Goal: Transaction & Acquisition: Purchase product/service

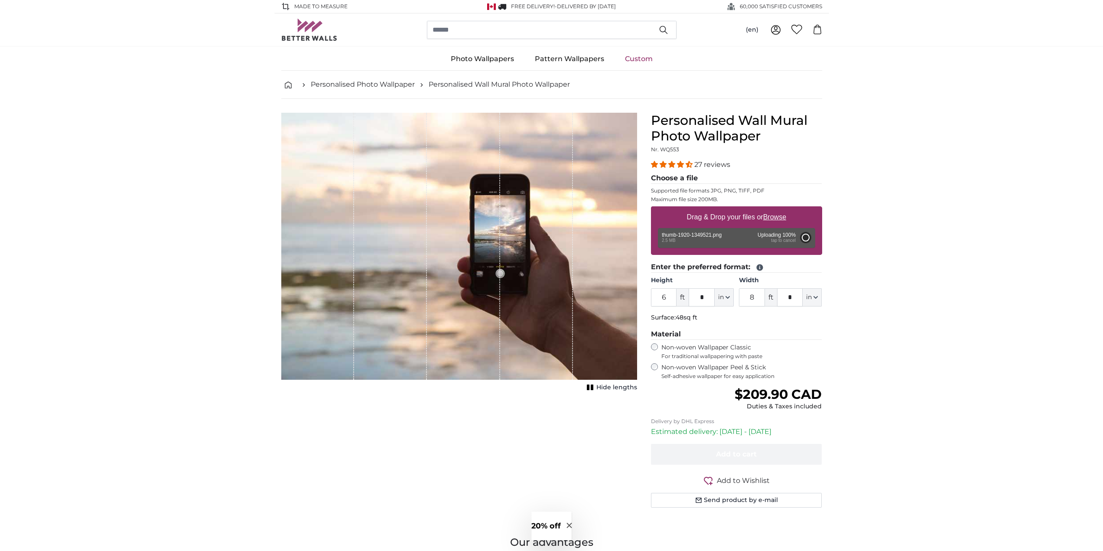
type input "2"
type input "***"
type input "4"
type input "***"
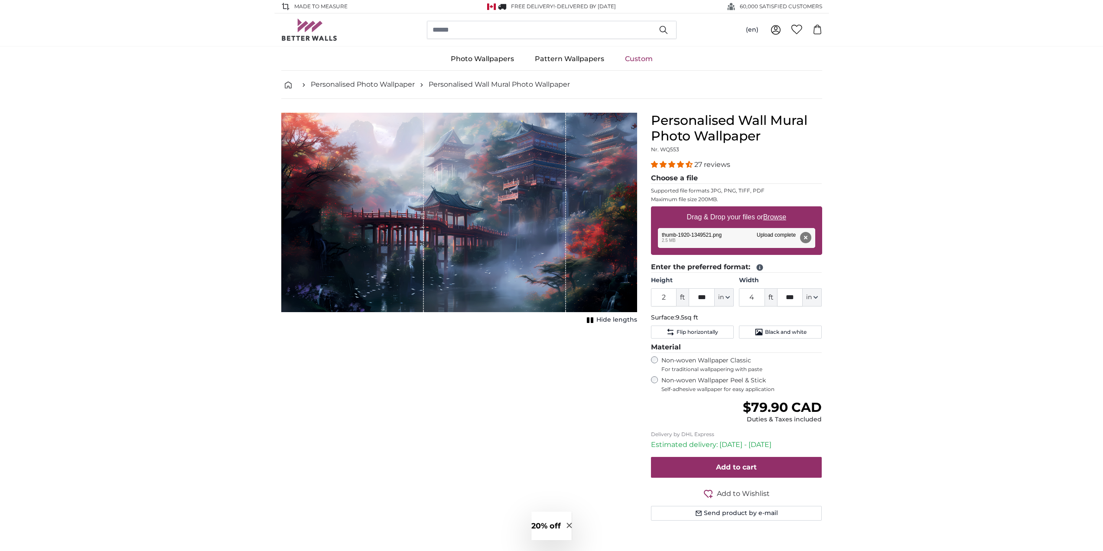
click at [679, 298] on span "ft" at bounding box center [682, 297] width 12 height 18
click at [654, 299] on input "2" at bounding box center [664, 297] width 26 height 18
drag, startPoint x: 665, startPoint y: 296, endPoint x: 653, endPoint y: 296, distance: 12.6
click at [653, 296] on input "2" at bounding box center [664, 297] width 26 height 18
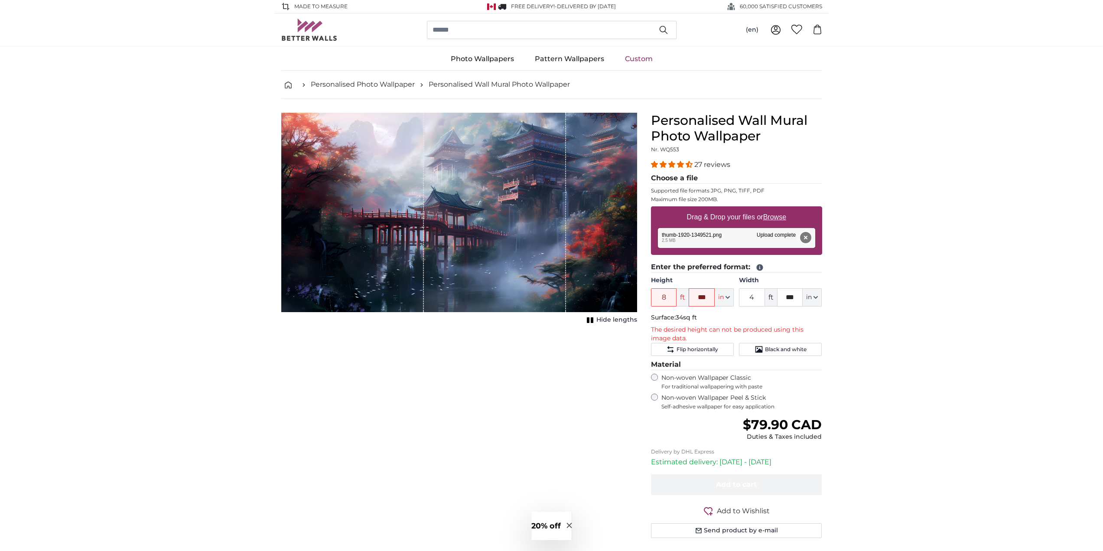
click at [805, 235] on button "Remove" at bounding box center [804, 237] width 11 height 11
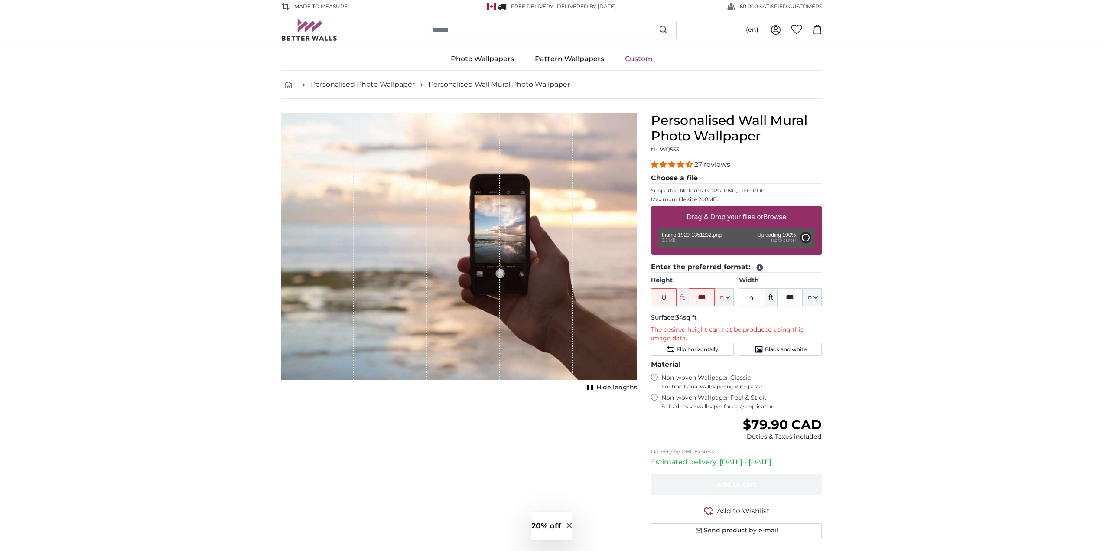
type input "2"
type input "***"
type input "4"
type input "***"
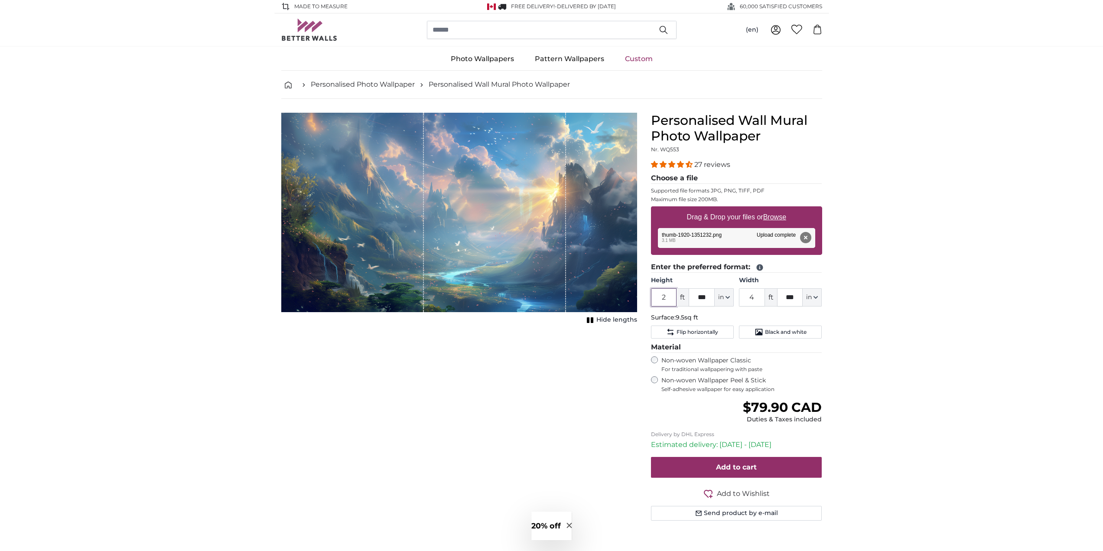
drag, startPoint x: 666, startPoint y: 295, endPoint x: 653, endPoint y: 296, distance: 13.0
click at [653, 296] on input "2" at bounding box center [664, 297] width 26 height 18
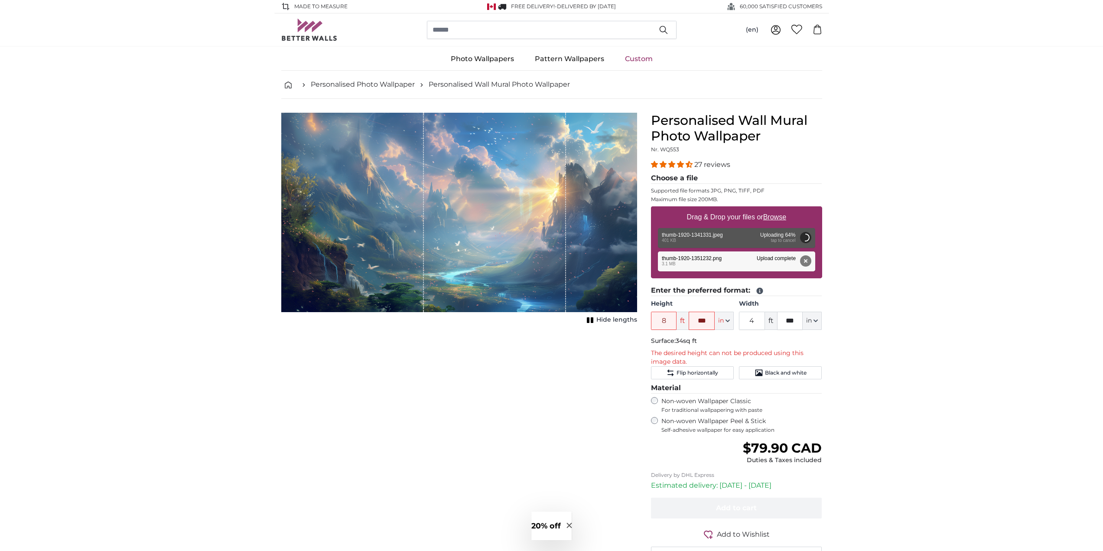
type input "2"
type input "*"
type input "4"
type input "***"
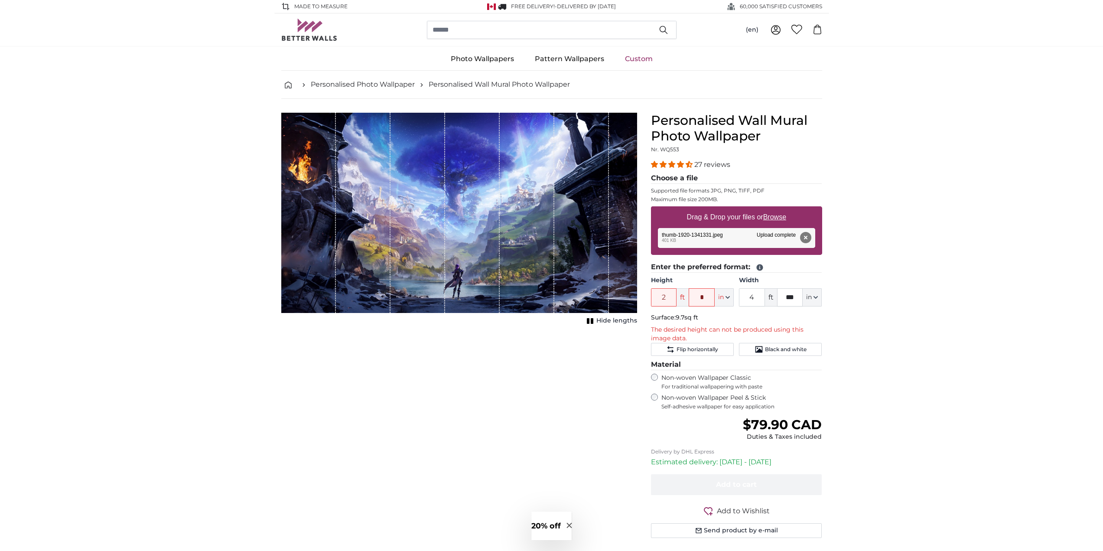
click at [809, 235] on button "Remove" at bounding box center [804, 237] width 11 height 11
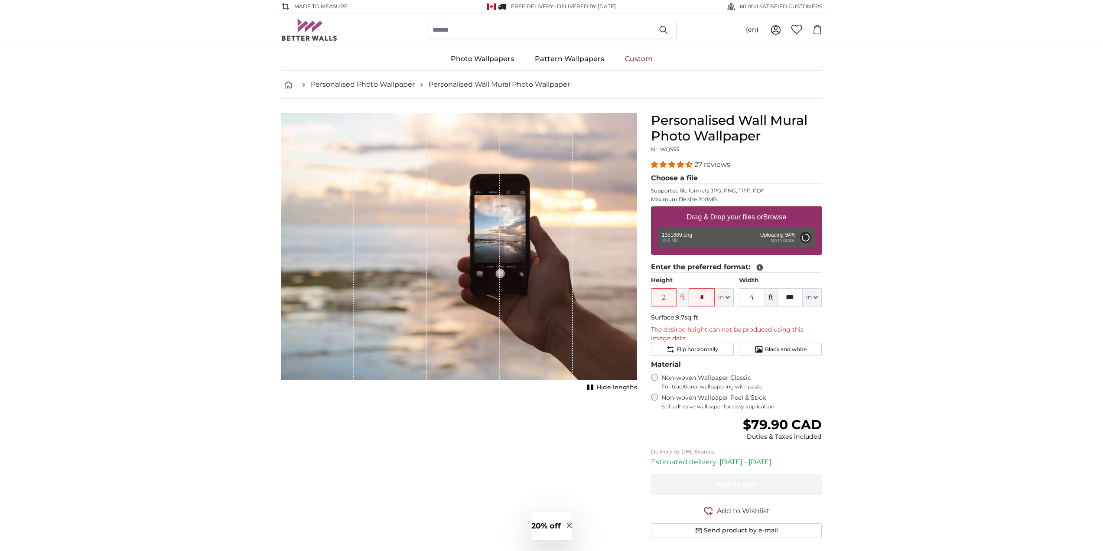
type input "6"
type input "*"
type input "10"
type input "*"
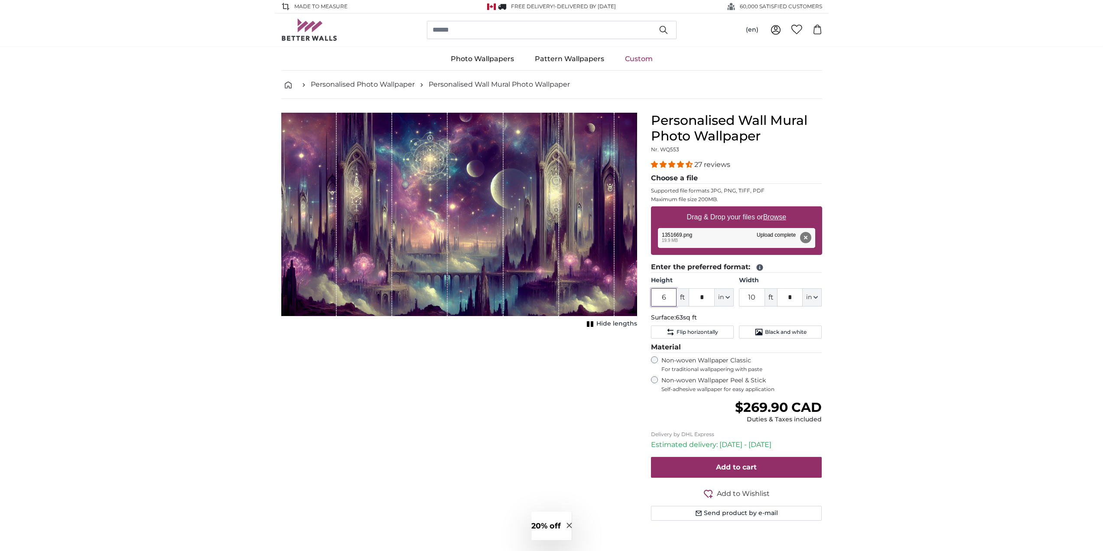
drag, startPoint x: 669, startPoint y: 297, endPoint x: 650, endPoint y: 294, distance: 19.3
click at [651, 294] on input "6" at bounding box center [664, 297] width 26 height 18
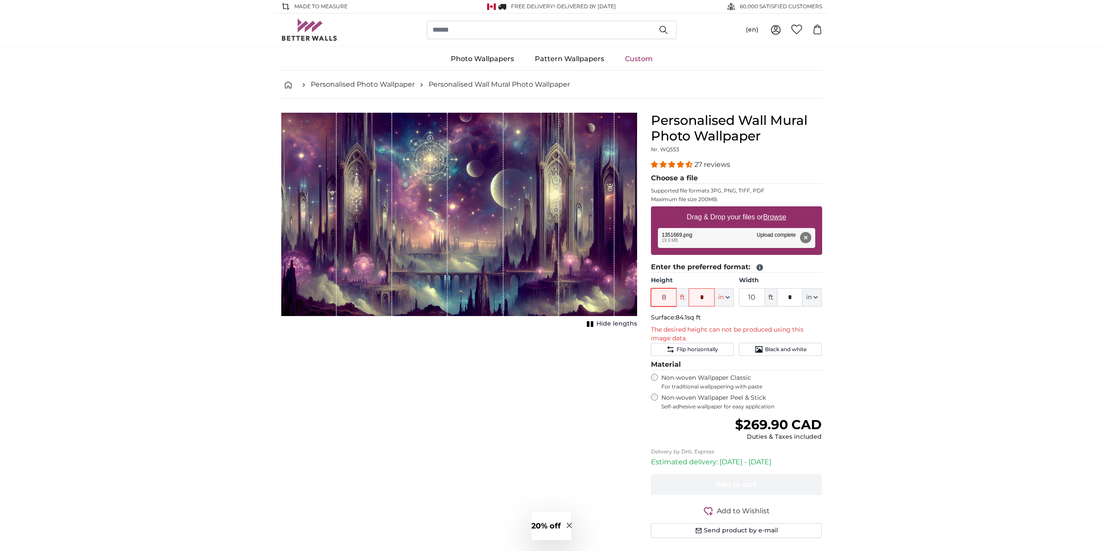
type input "8"
click at [546, 438] on div "Cancel Crop image Hide lengths" at bounding box center [459, 336] width 370 height 446
click at [574, 395] on div "Cancel Crop image Hide lengths" at bounding box center [459, 336] width 370 height 446
click at [667, 299] on input "8" at bounding box center [664, 297] width 26 height 18
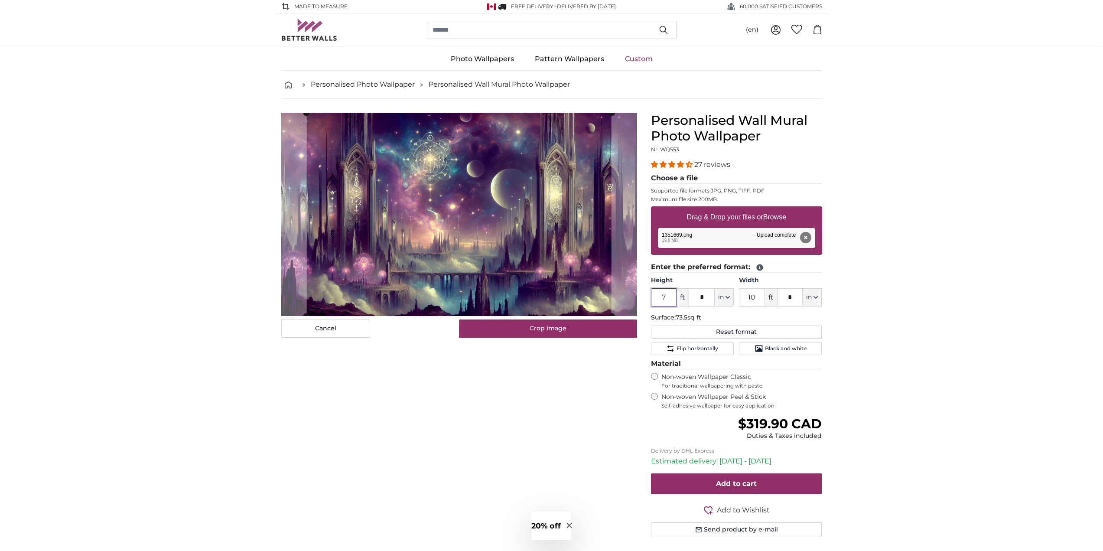
type input "7"
drag, startPoint x: 705, startPoint y: 298, endPoint x: 660, endPoint y: 300, distance: 45.1
click at [660, 300] on div "7 ft * in Centimeter (cm) Inches (inch) Feet (ft. in.)" at bounding box center [692, 297] width 83 height 18
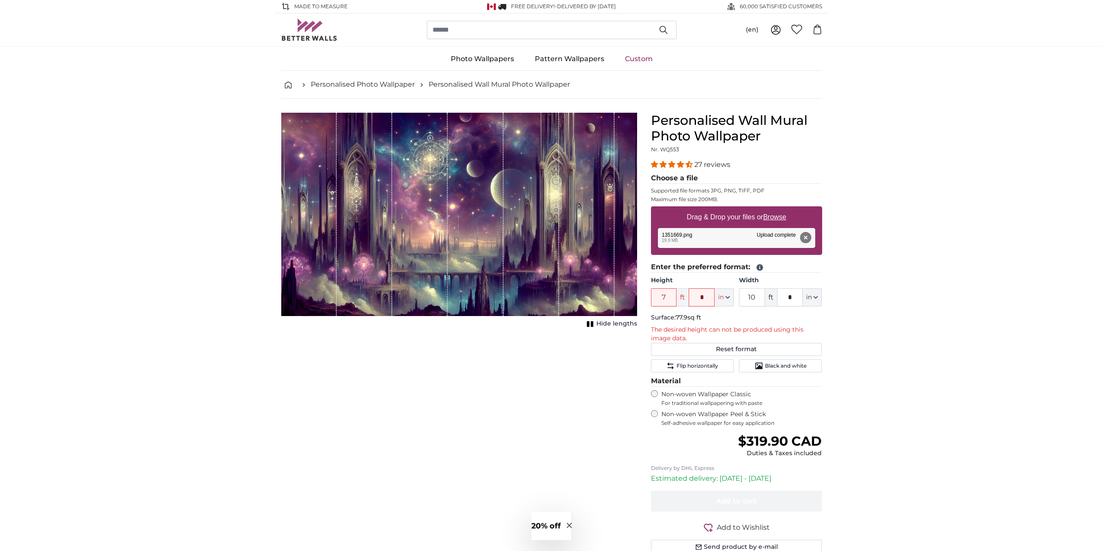
drag, startPoint x: 699, startPoint y: 296, endPoint x: 706, endPoint y: 296, distance: 6.9
click at [706, 296] on input "*" at bounding box center [702, 297] width 26 height 18
type input "*"
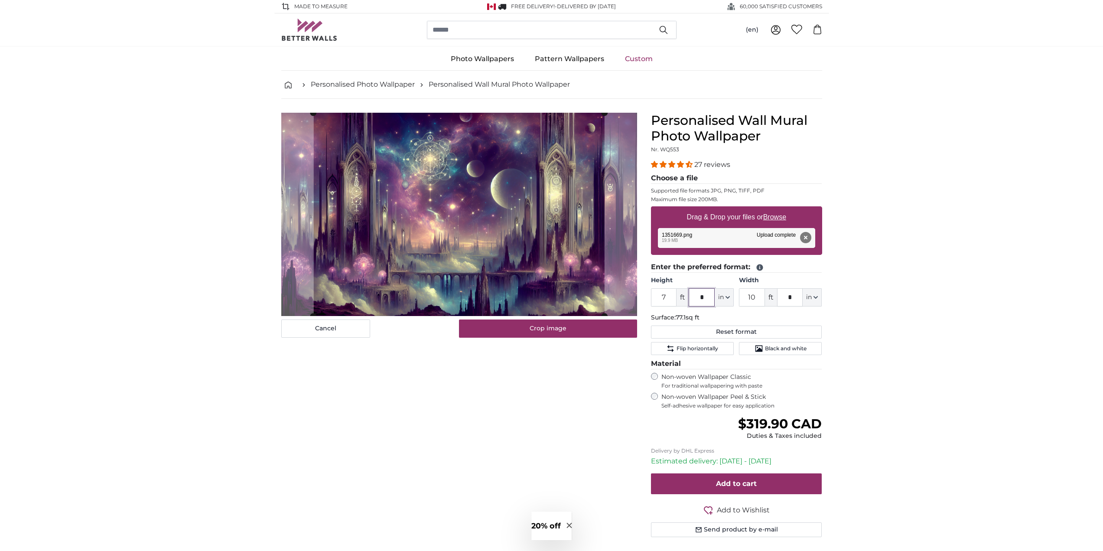
type input "*"
click at [755, 295] on input "10" at bounding box center [752, 297] width 26 height 18
type input "1"
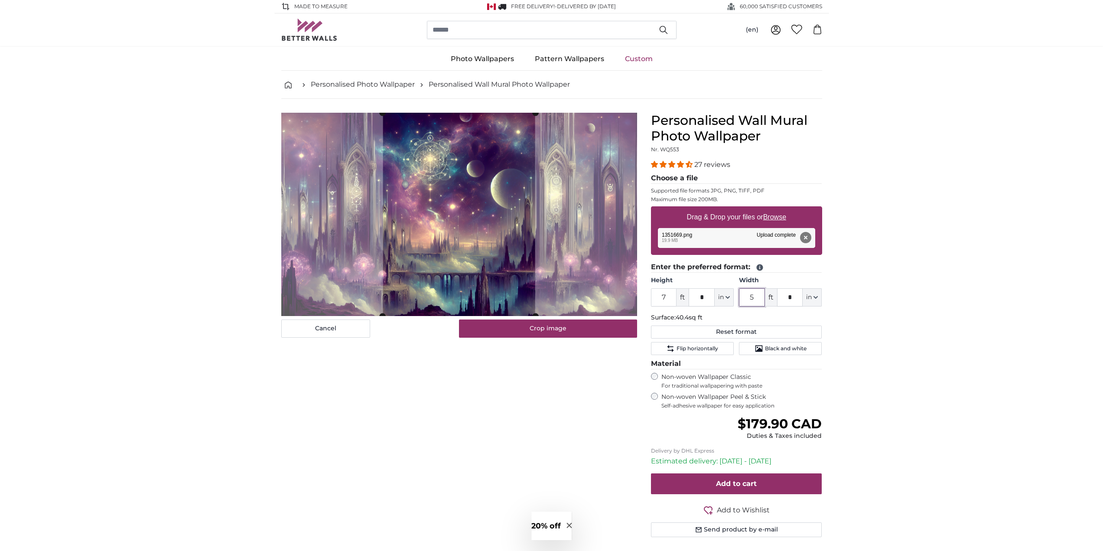
type input "5"
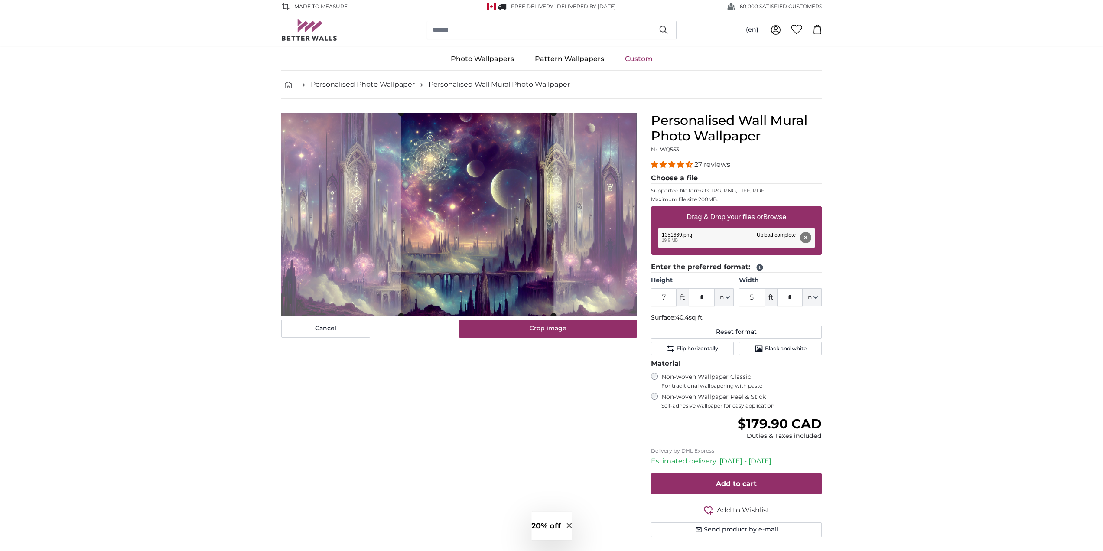
click at [0, 0] on slot at bounding box center [0, 0] width 0 height 0
drag, startPoint x: 796, startPoint y: 295, endPoint x: 771, endPoint y: 295, distance: 25.6
click at [771, 295] on div "5 ft * in Centimeter (cm) Inches (inch) Feet (ft. in.)" at bounding box center [780, 297] width 83 height 18
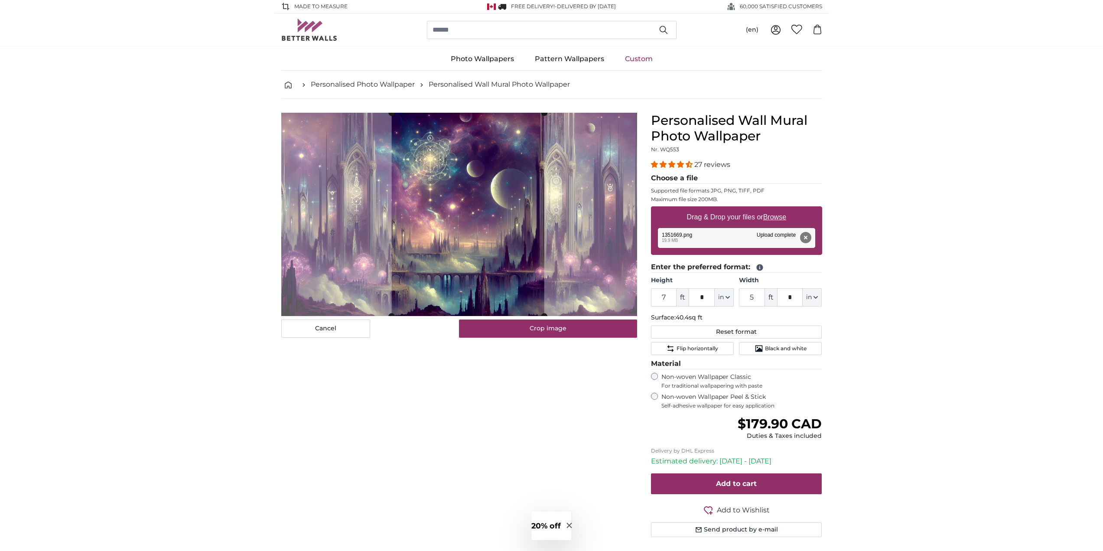
click at [445, 178] on cropper-handle at bounding box center [467, 214] width 153 height 203
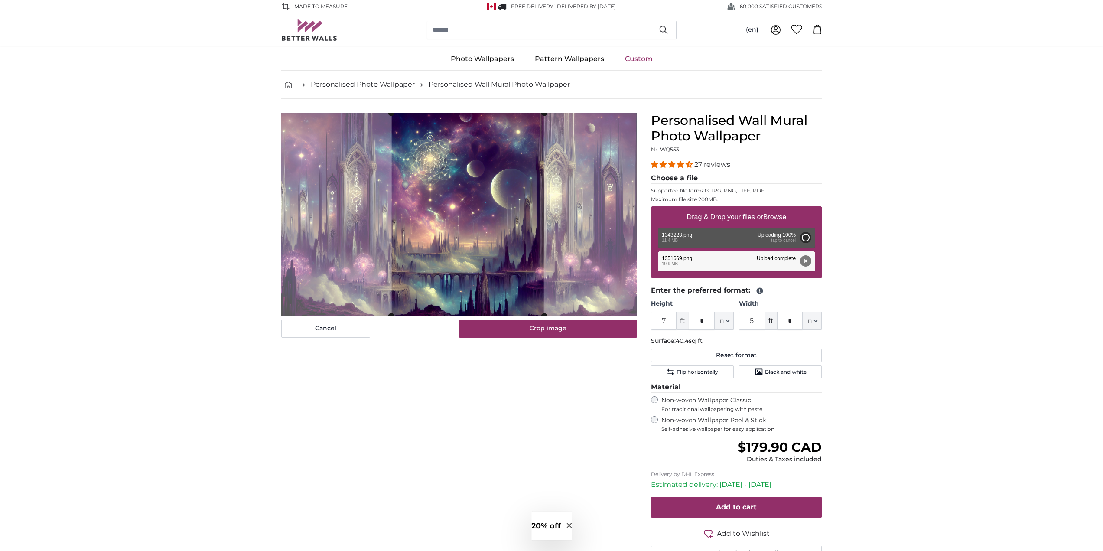
type input "5"
type input "***"
type input "9"
type input "***"
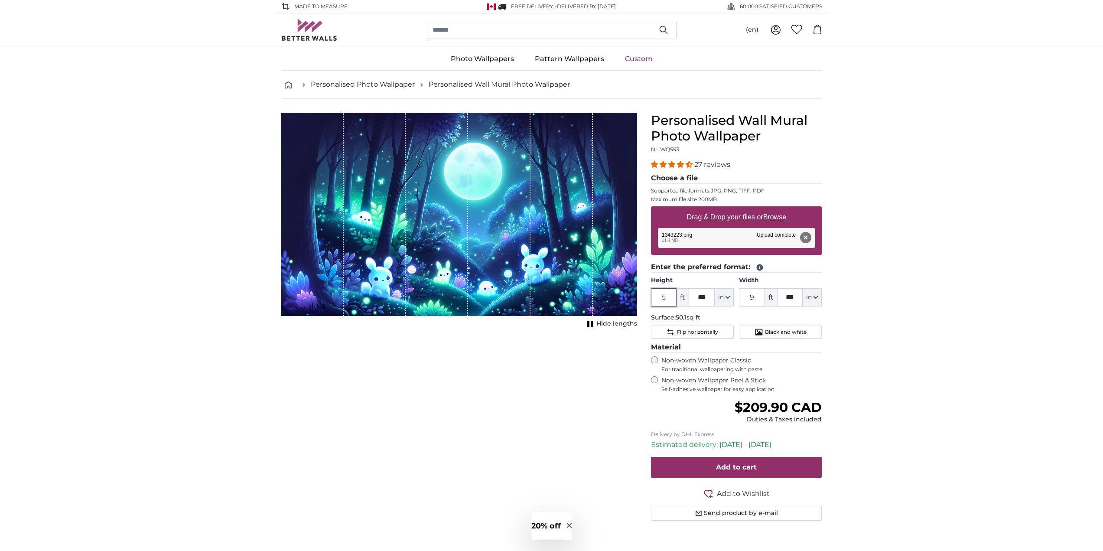
drag, startPoint x: 673, startPoint y: 298, endPoint x: 655, endPoint y: 297, distance: 18.2
click at [655, 297] on input "5" at bounding box center [664, 297] width 26 height 18
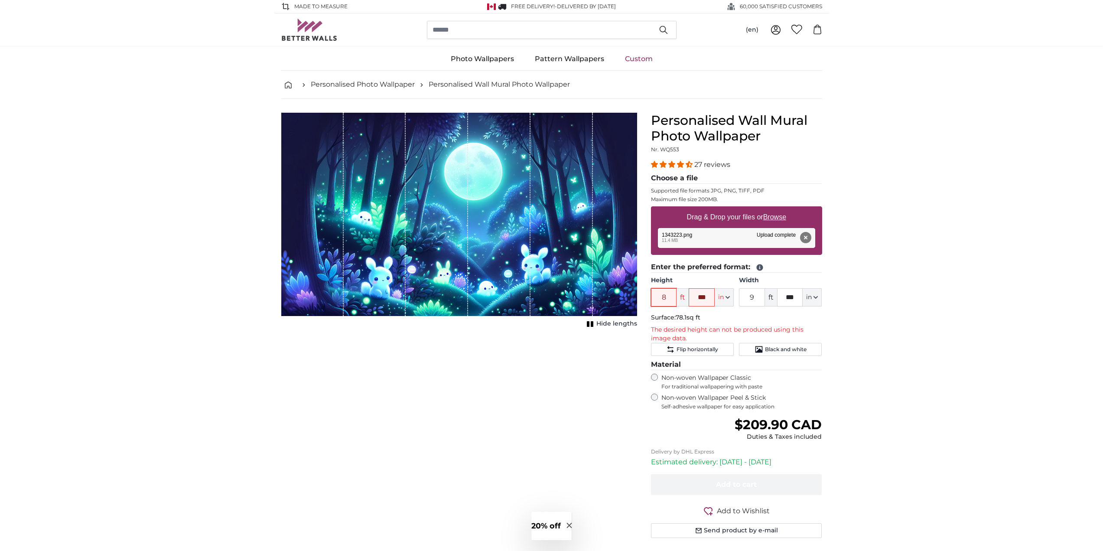
type input "8"
drag, startPoint x: 698, startPoint y: 299, endPoint x: 733, endPoint y: 294, distance: 35.4
click at [733, 294] on div "8 ft *** in Centimeter (cm) Inches (inch) Feet (ft. in.)" at bounding box center [692, 297] width 83 height 18
type input "*"
drag, startPoint x: 672, startPoint y: 298, endPoint x: 614, endPoint y: 298, distance: 58.5
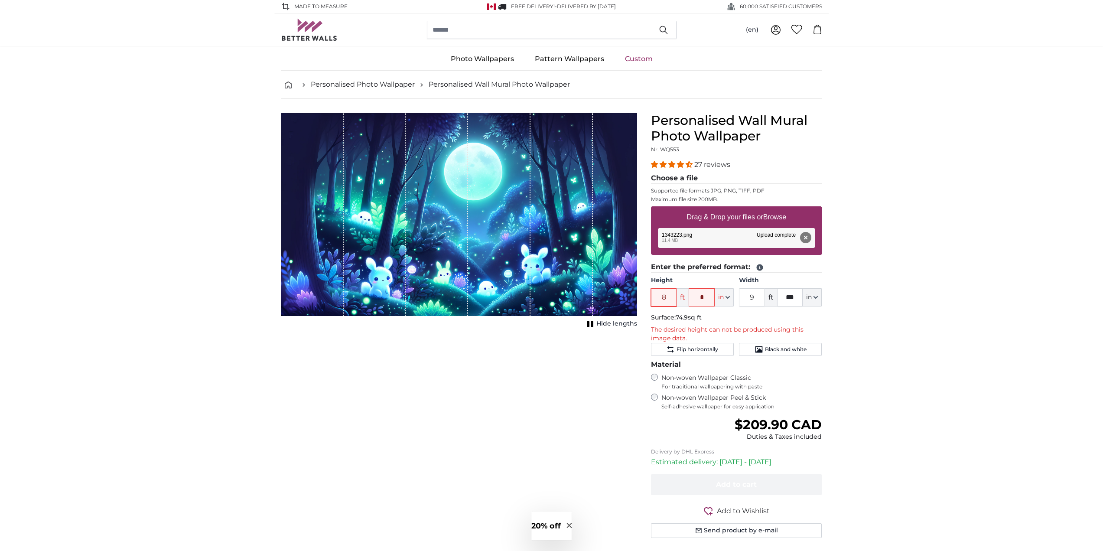
click at [614, 298] on product-detail "Cancel Crop image Hide lengths Personalised Wall Mural Photo Wallpaper Nr. WQ55…" at bounding box center [551, 329] width 555 height 460
click at [670, 354] on icon "Flip horizontally" at bounding box center [670, 349] width 9 height 9
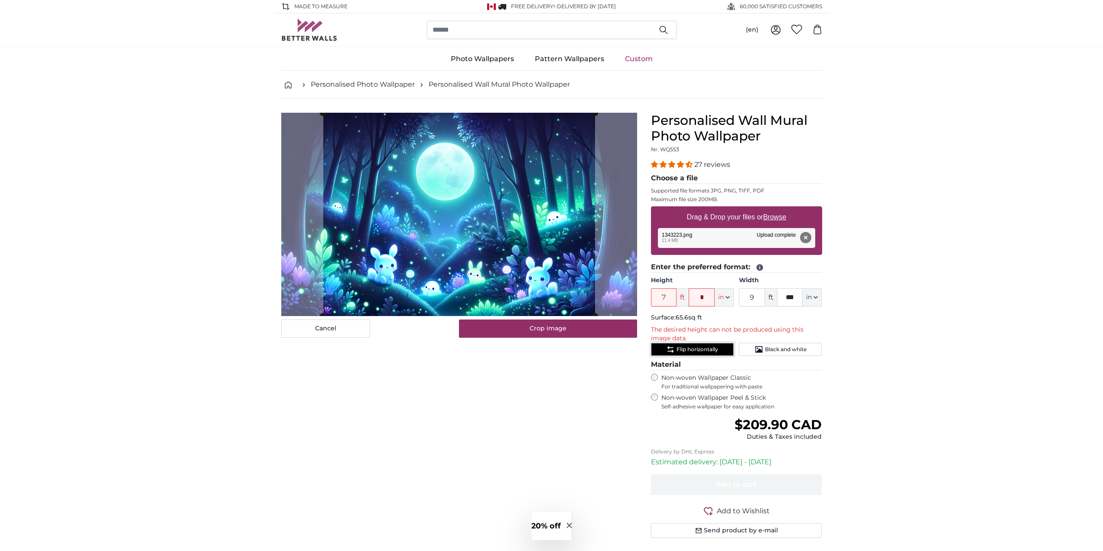
click at [672, 351] on icon "Flip horizontally" at bounding box center [670, 349] width 6 height 7
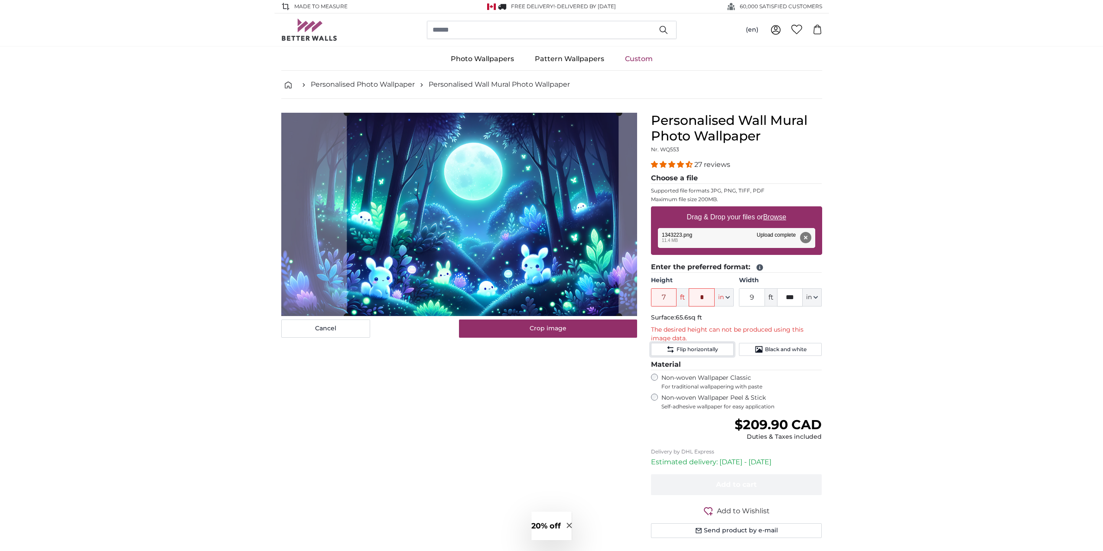
click at [502, 181] on cropper-handle at bounding box center [483, 214] width 272 height 203
click at [534, 336] on button "Crop image" at bounding box center [548, 328] width 178 height 18
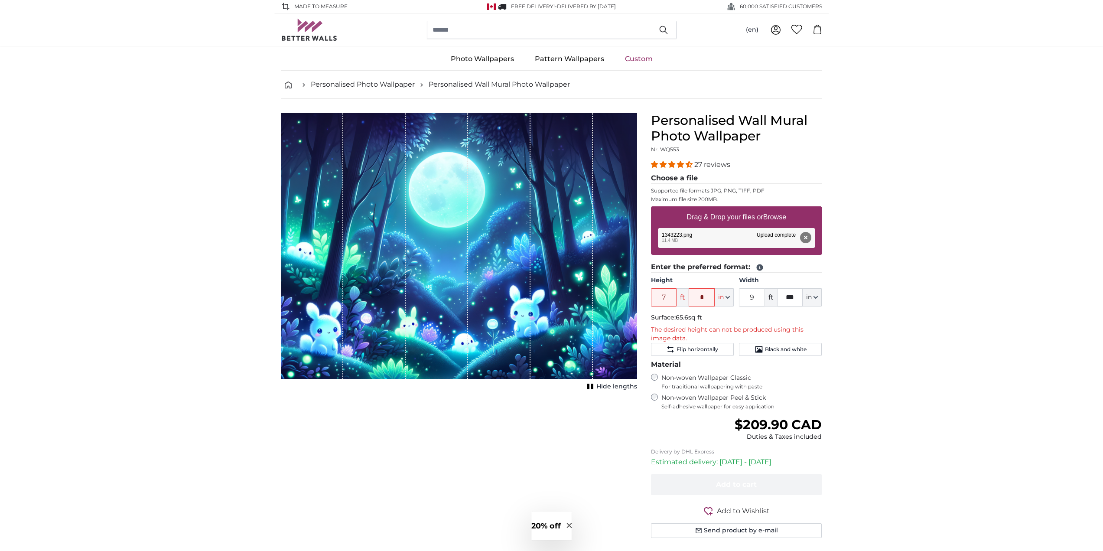
drag, startPoint x: 470, startPoint y: 168, endPoint x: 411, endPoint y: 174, distance: 59.2
click at [412, 174] on div "1 of 1" at bounding box center [459, 246] width 356 height 266
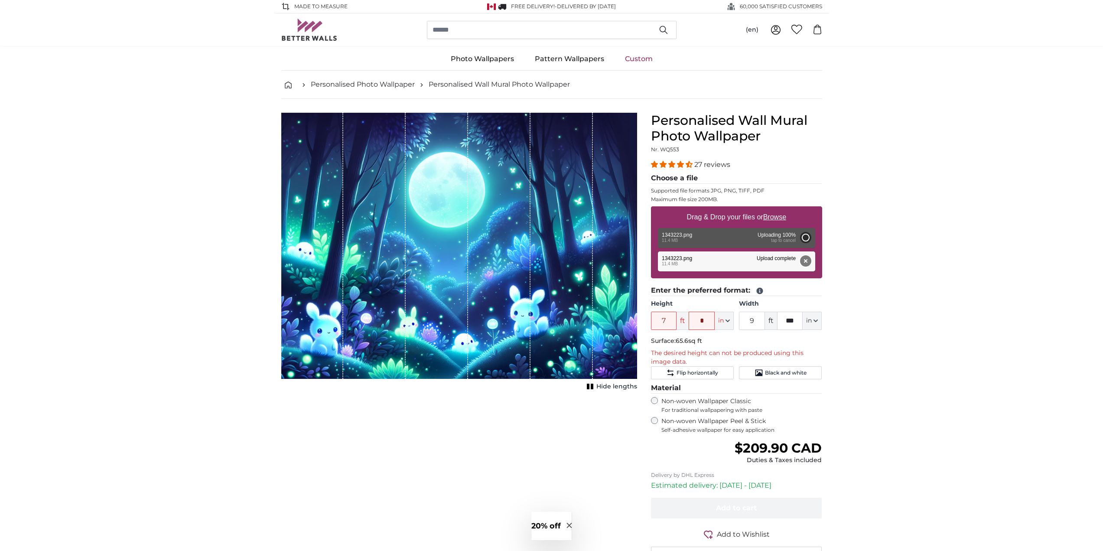
type input "5"
type input "***"
type input "9"
type input "***"
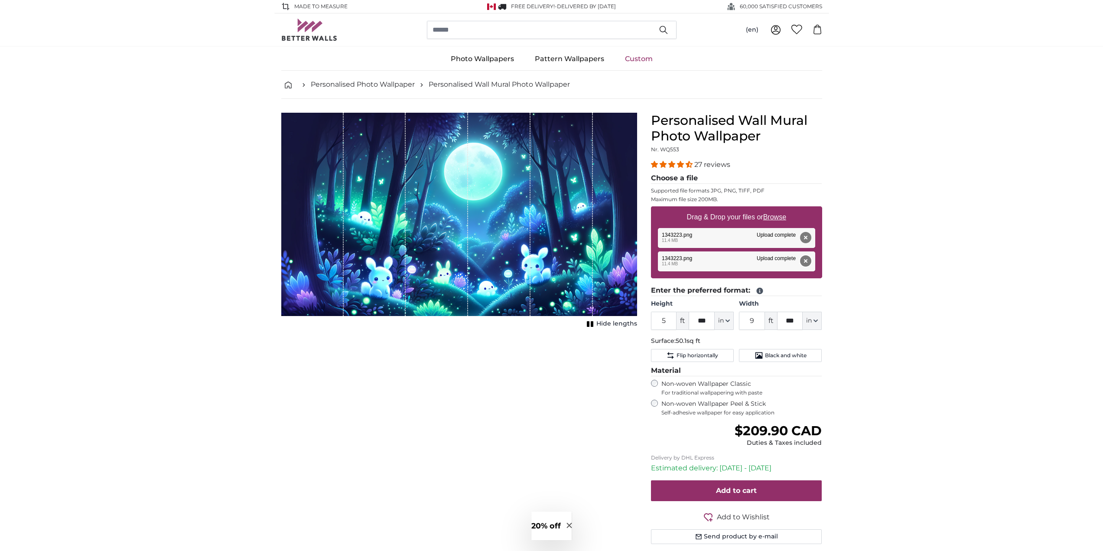
click at [806, 260] on button "Remove" at bounding box center [804, 260] width 11 height 11
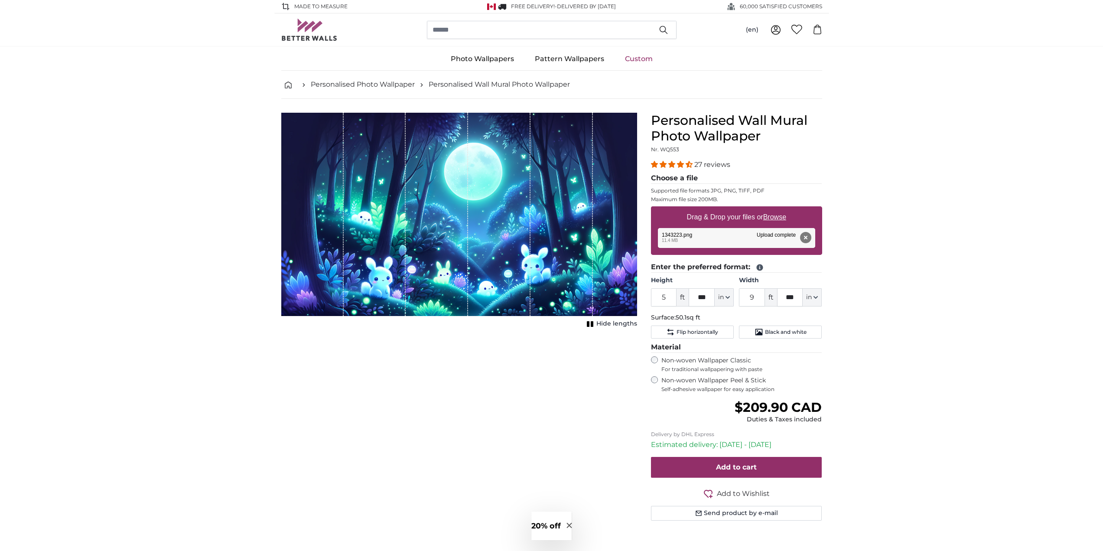
drag, startPoint x: 436, startPoint y: 238, endPoint x: 565, endPoint y: 240, distance: 128.7
click at [565, 240] on div "1 of 1" at bounding box center [459, 214] width 356 height 203
click at [503, 435] on div "Cancel Crop image Hide lengths" at bounding box center [459, 327] width 370 height 429
click at [808, 240] on button "Remove" at bounding box center [804, 237] width 11 height 11
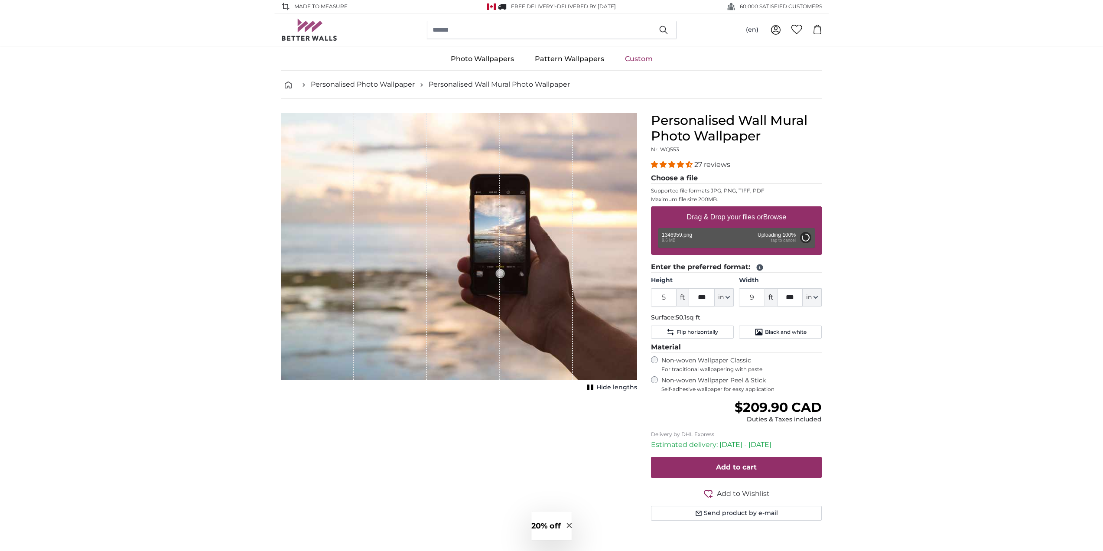
type input "5"
type input "***"
type input "9"
type input "***"
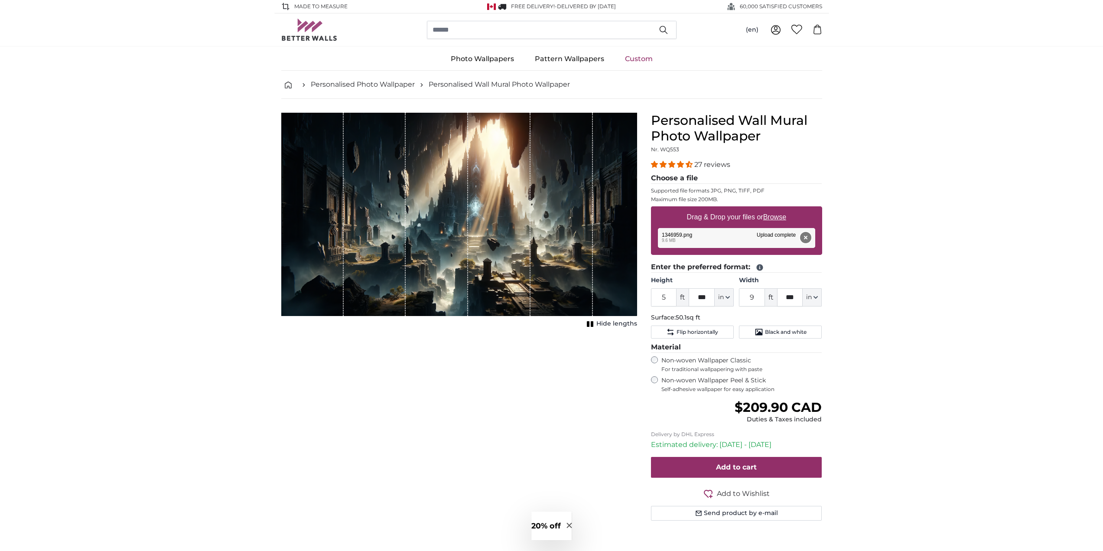
click at [805, 240] on button "Remove" at bounding box center [804, 237] width 11 height 11
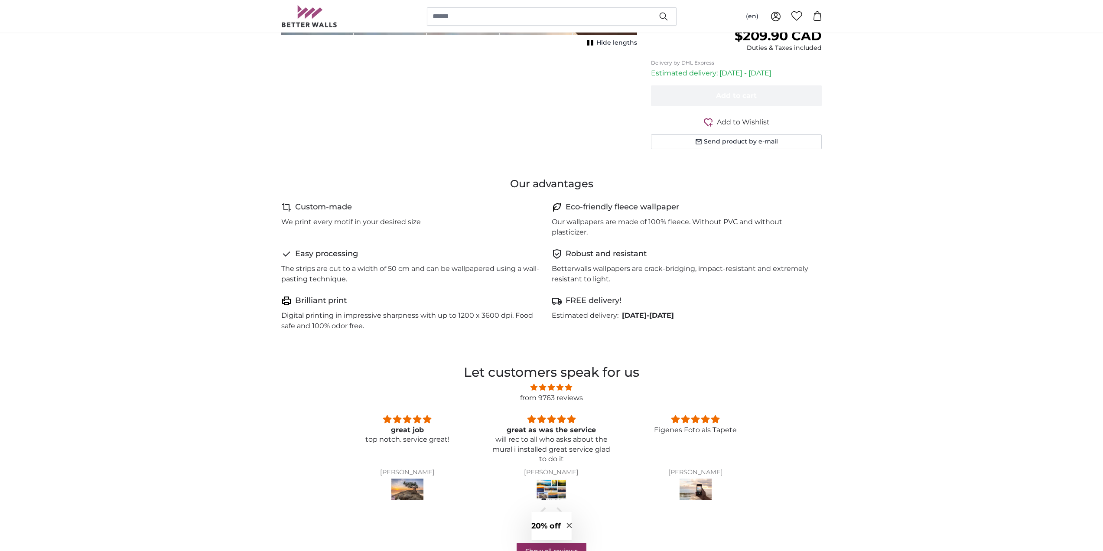
scroll to position [520, 0]
